Goal: Task Accomplishment & Management: Manage account settings

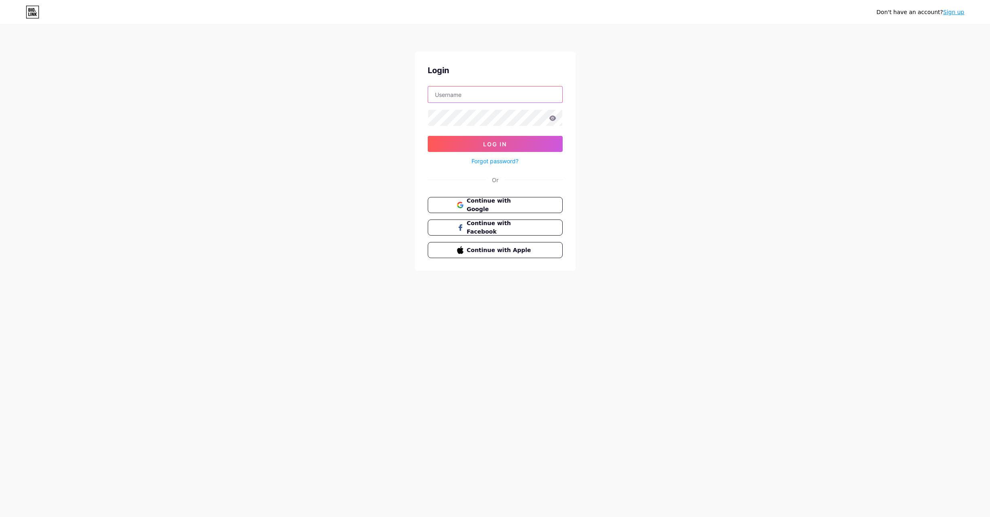
type input "tbovega"
click at [499, 145] on span "Log In" at bounding box center [495, 144] width 24 height 7
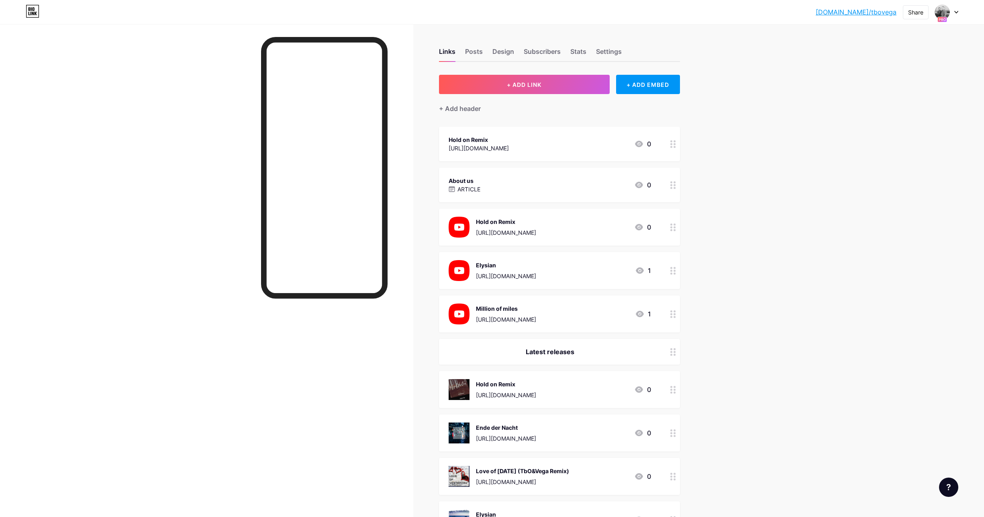
click at [957, 11] on icon at bounding box center [957, 12] width 4 height 3
click at [908, 75] on div "[DOMAIN_NAME]/peterslotta" at bounding box center [915, 78] width 66 height 6
